Goal: Information Seeking & Learning: Learn about a topic

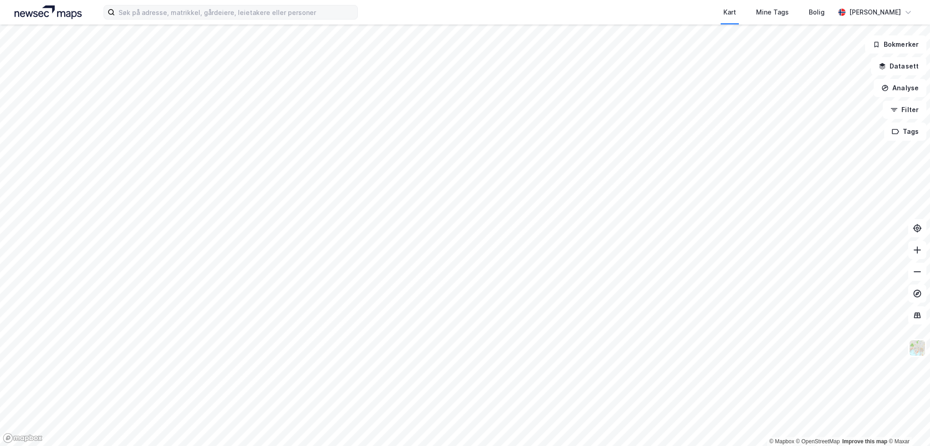
click at [328, 16] on div "Kart Mine Tags Bolig [PERSON_NAME] © Mapbox © OpenStreetMap Improve this map © …" at bounding box center [465, 223] width 930 height 446
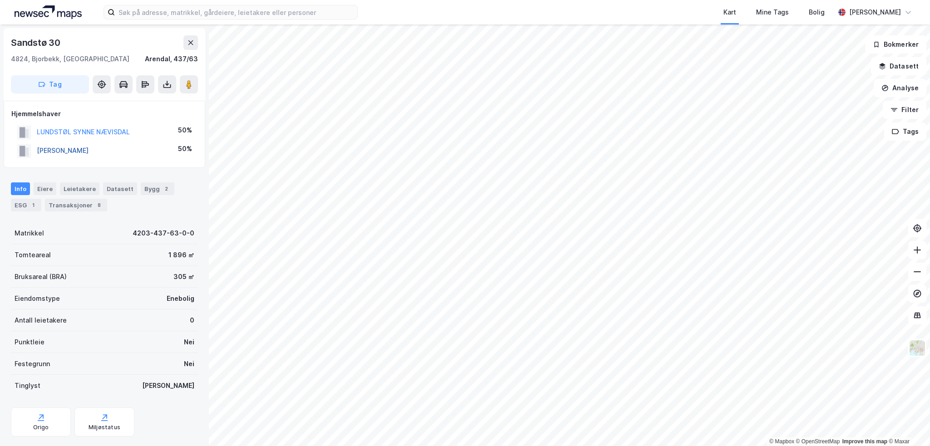
click at [0, 0] on button "[PERSON_NAME]" at bounding box center [0, 0] width 0 height 0
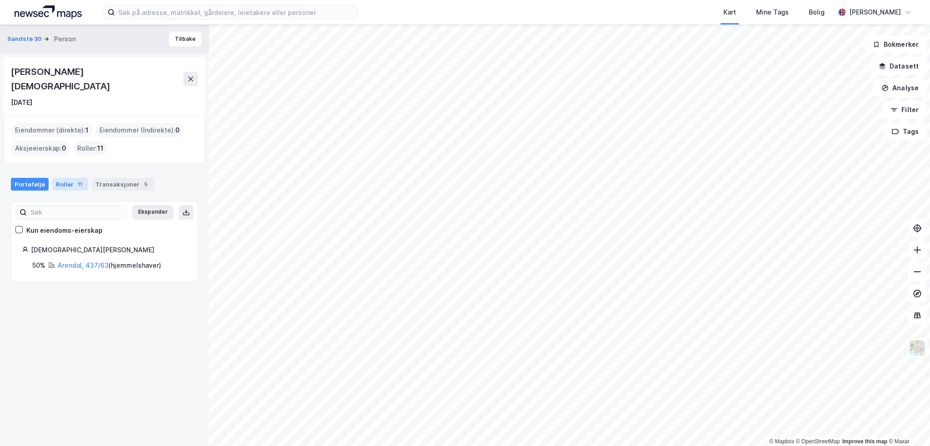
click at [64, 178] on div "Roller 11" at bounding box center [70, 184] width 36 height 13
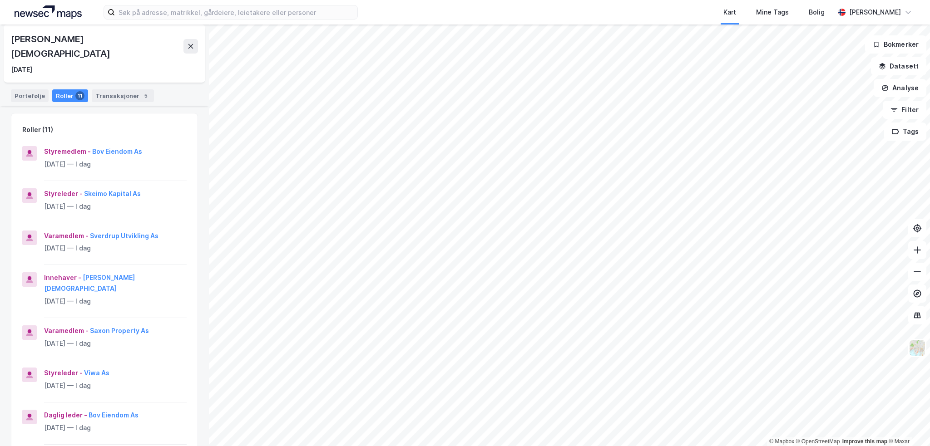
scroll to position [91, 0]
click at [0, 0] on button "Viwa As" at bounding box center [0, 0] width 0 height 0
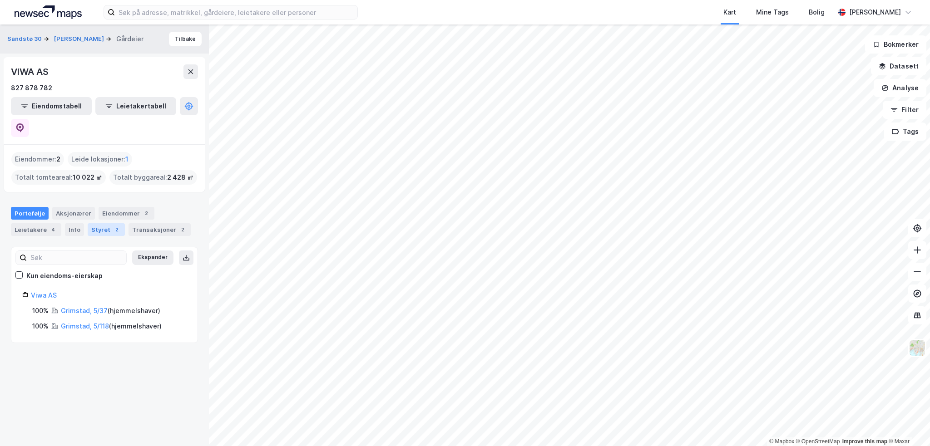
click at [99, 223] on div "Styret 2" at bounding box center [106, 229] width 37 height 13
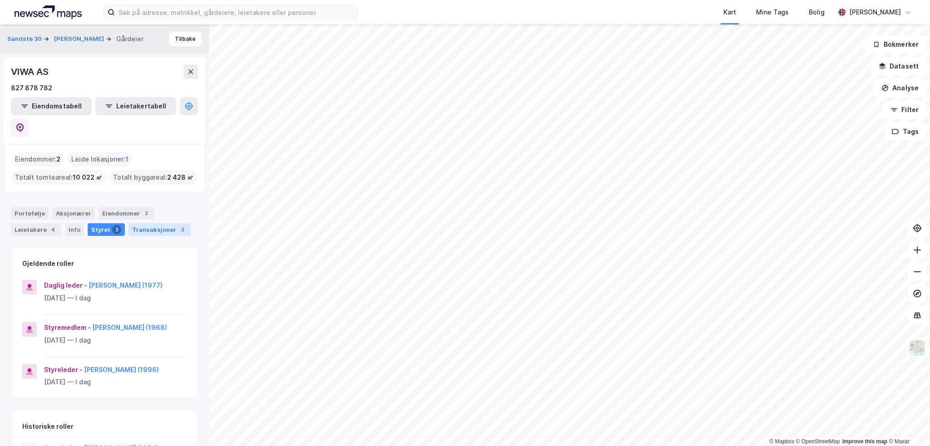
click at [164, 223] on div "Transaksjoner 2" at bounding box center [160, 229] width 62 height 13
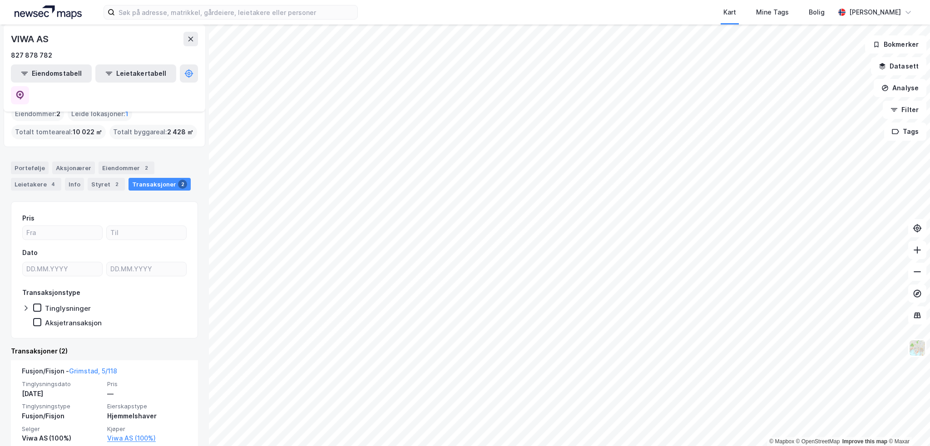
scroll to position [91, 0]
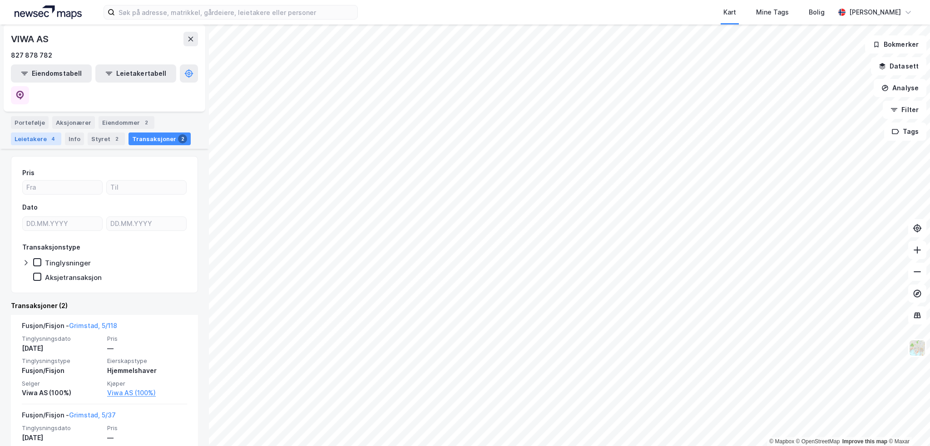
click at [49, 134] on div "4" at bounding box center [53, 138] width 9 height 9
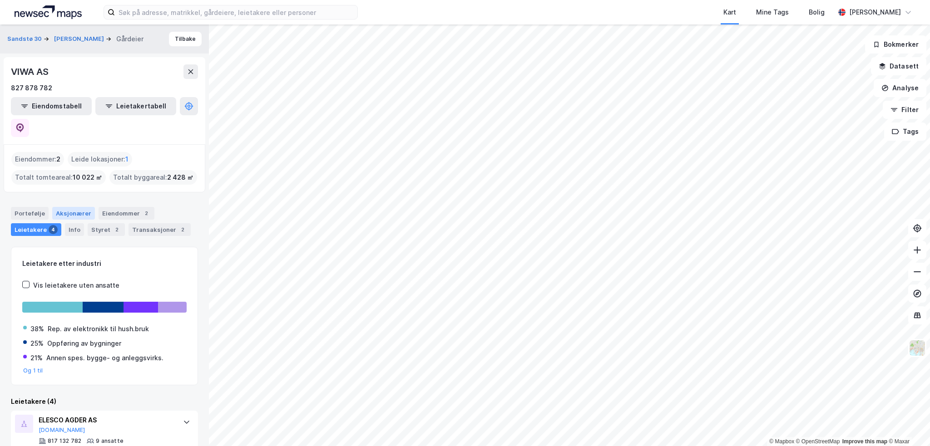
click at [73, 207] on div "Aksjonærer" at bounding box center [73, 213] width 43 height 13
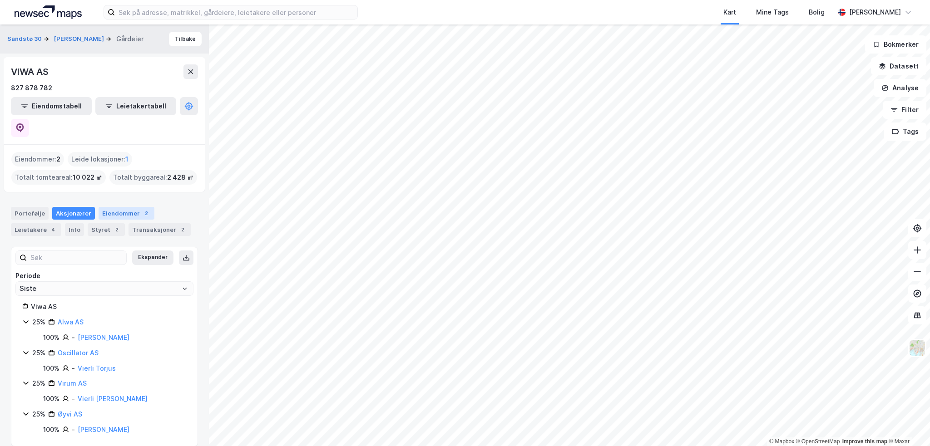
click at [118, 207] on div "Eiendommer 2" at bounding box center [127, 213] width 56 height 13
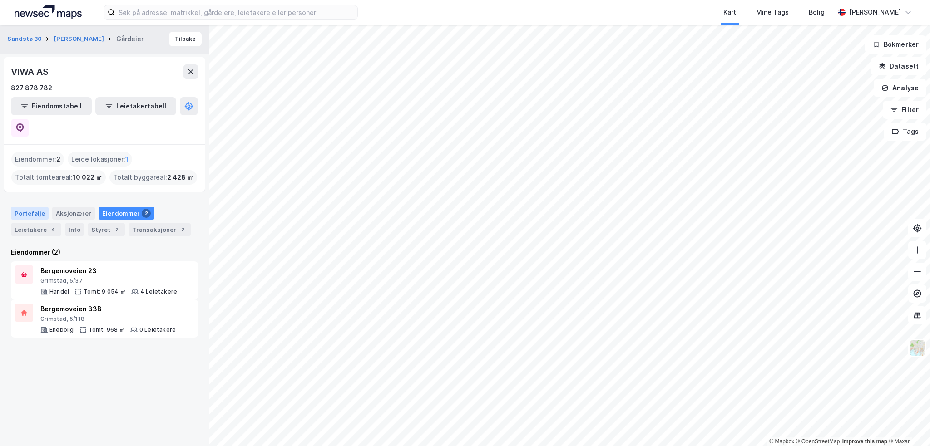
click at [23, 207] on div "Portefølje" at bounding box center [30, 213] width 38 height 13
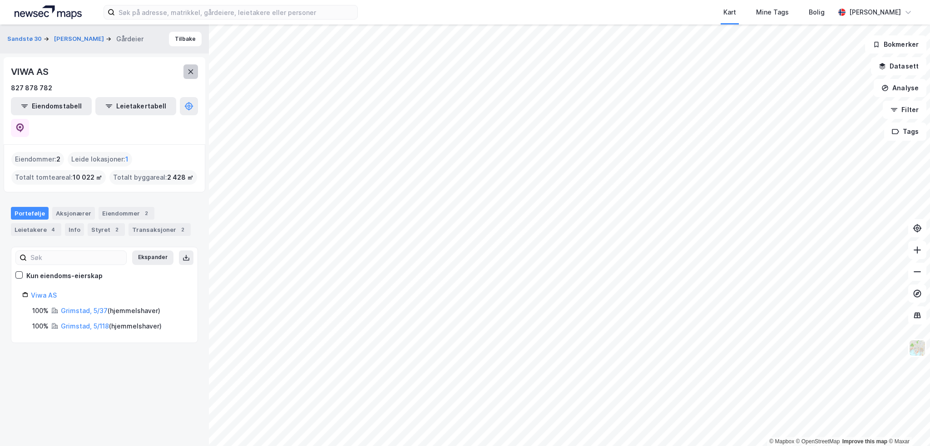
click at [192, 71] on icon at bounding box center [190, 71] width 7 height 7
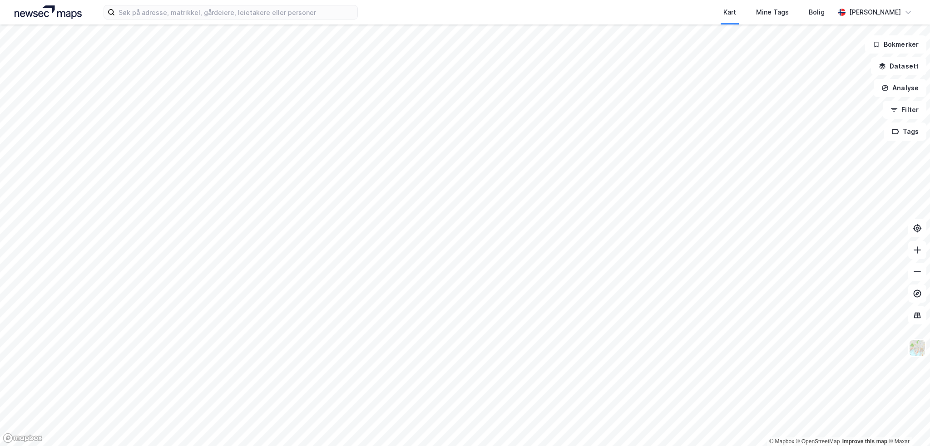
click at [412, 446] on html "Kart Mine Tags Bolig [PERSON_NAME] © Mapbox © OpenStreetMap Improve this map © …" at bounding box center [465, 223] width 930 height 446
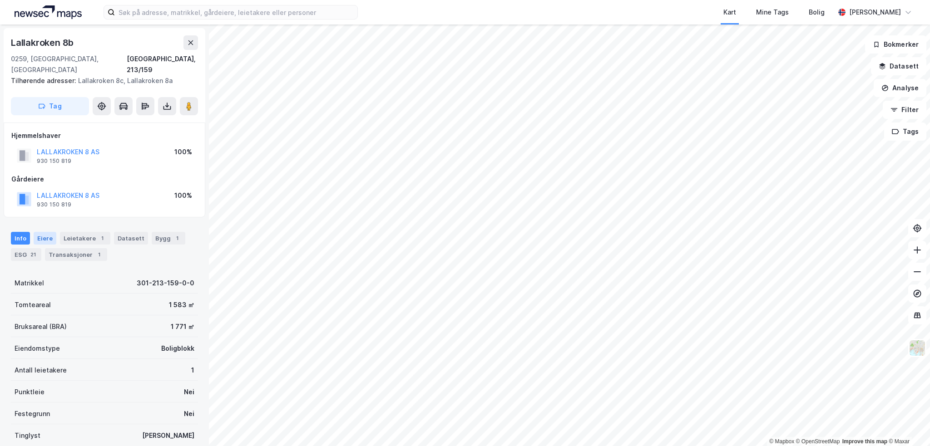
click at [50, 232] on div "Eiere" at bounding box center [45, 238] width 23 height 13
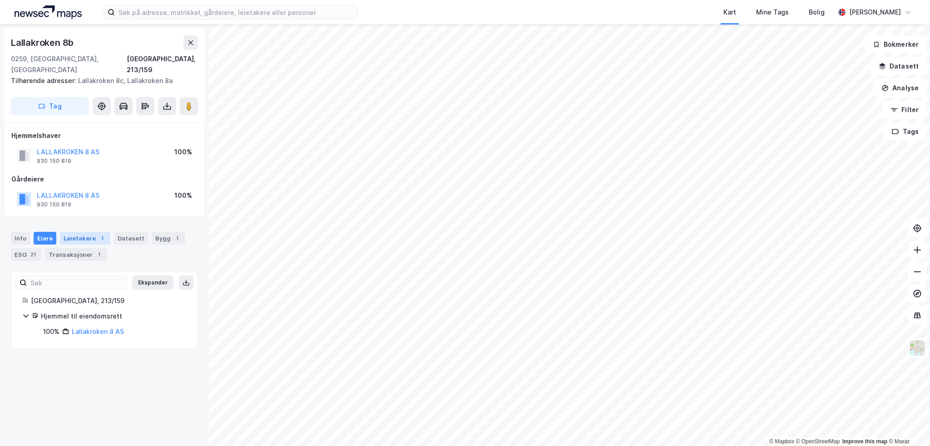
click at [102, 232] on div "Leietakere 1" at bounding box center [85, 238] width 50 height 13
